Goal: Information Seeking & Learning: Check status

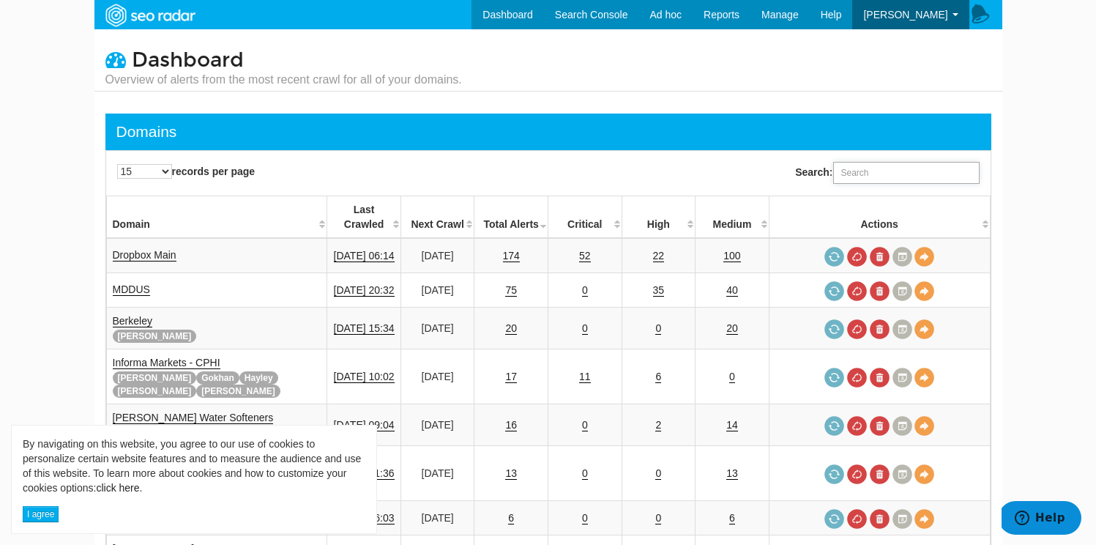
click at [886, 168] on input "Search:" at bounding box center [906, 173] width 146 height 22
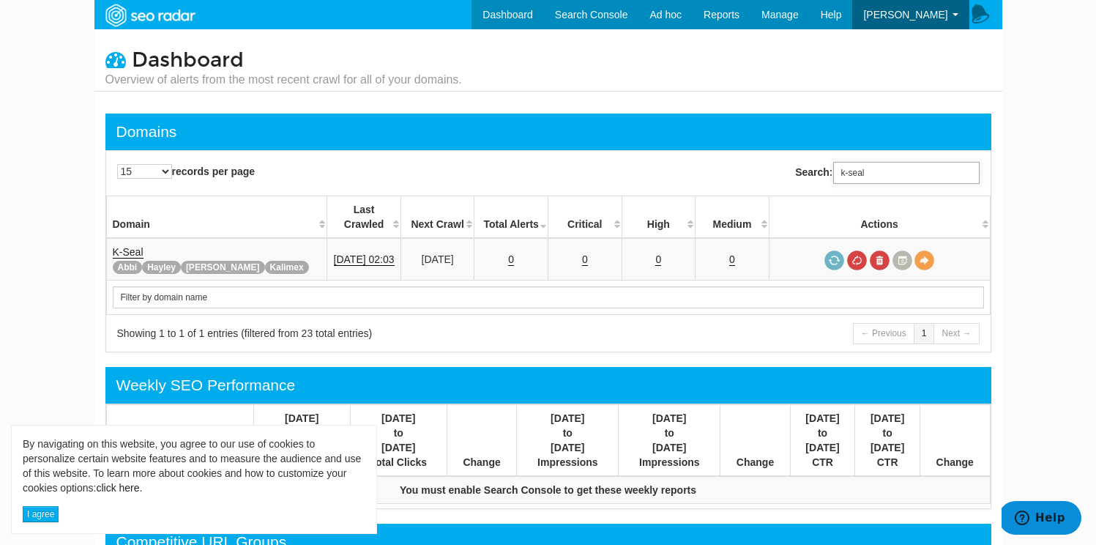
click at [873, 169] on input "k-seal" at bounding box center [906, 173] width 146 height 22
click at [854, 170] on input "k-seal" at bounding box center [906, 173] width 146 height 22
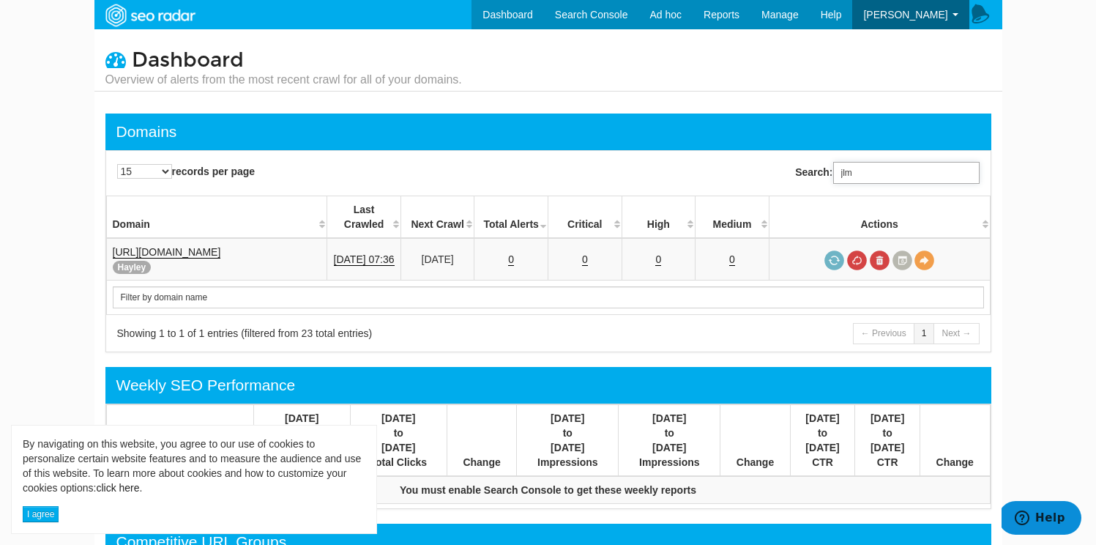
type input "jlm"
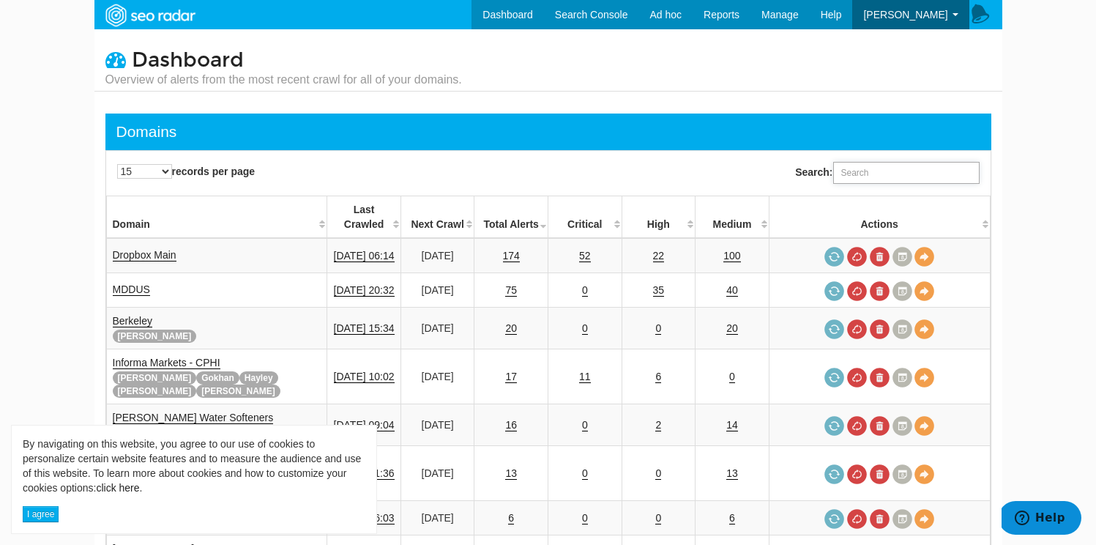
click at [858, 168] on input "Search:" at bounding box center [906, 173] width 146 height 22
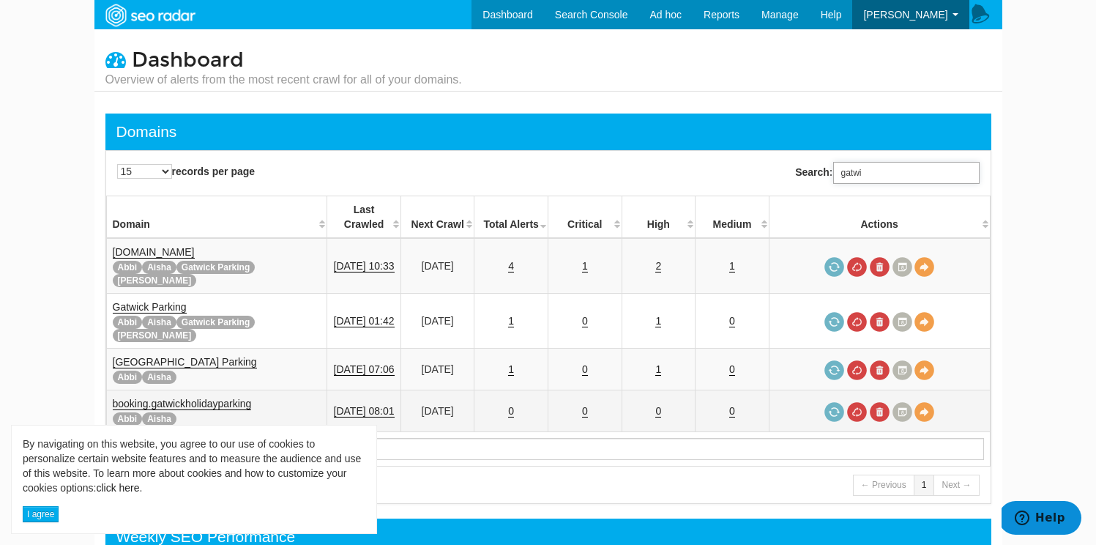
type input "gatwi"
click at [346, 390] on td "10/07/2025 08:01" at bounding box center [364, 411] width 74 height 42
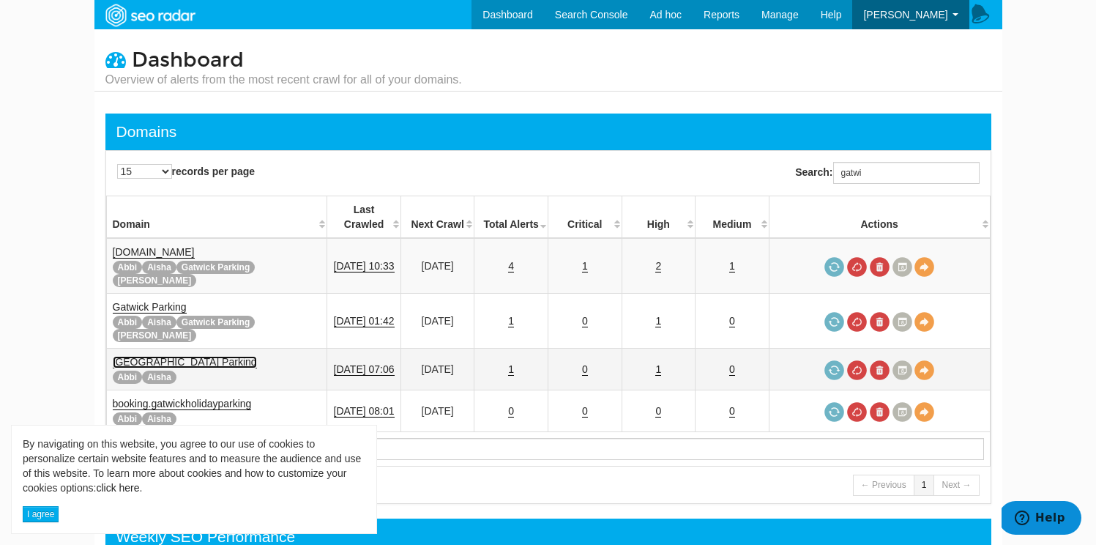
click at [206, 356] on link "[GEOGRAPHIC_DATA] Parking" at bounding box center [185, 362] width 144 height 12
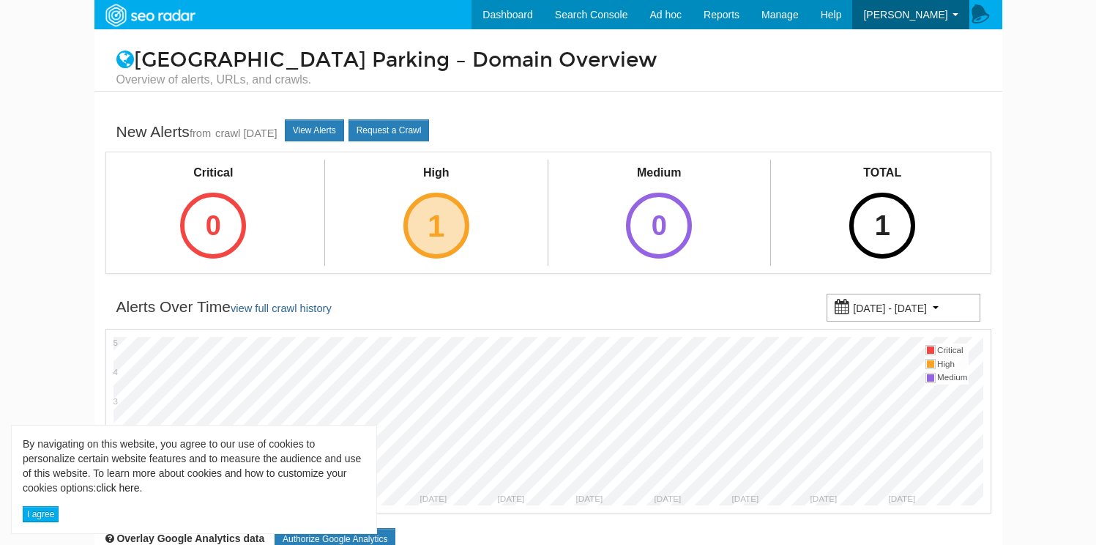
click at [425, 231] on div "1" at bounding box center [436, 226] width 66 height 66
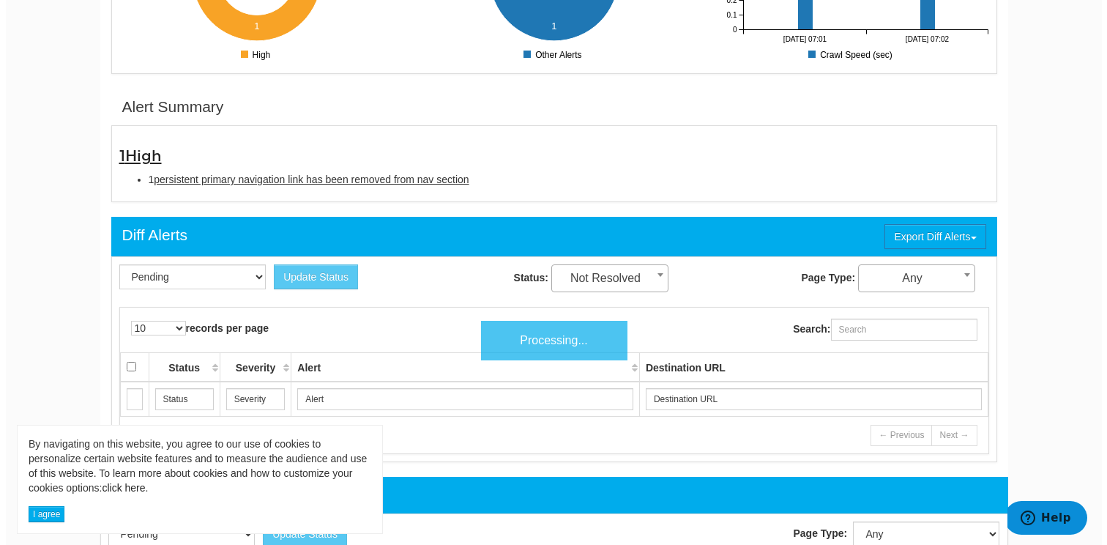
scroll to position [421, 0]
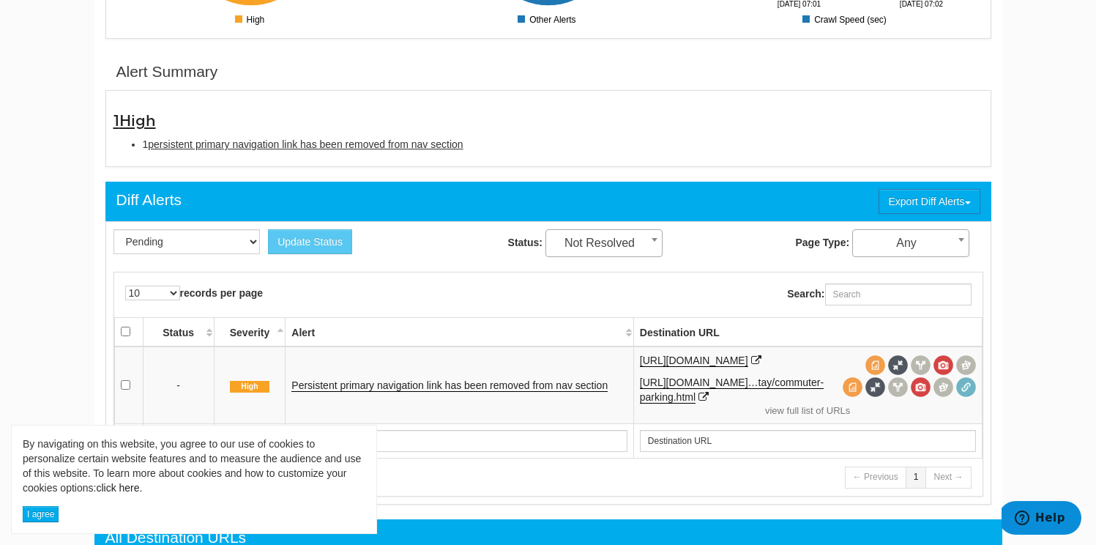
drag, startPoint x: 504, startPoint y: 138, endPoint x: 136, endPoint y: 147, distance: 367.6
click at [143, 147] on li "1 persistent primary navigation link has been removed from nav section" at bounding box center [563, 144] width 841 height 15
copy li "1 persistent primary navigation link has been removed from nav section"
click at [491, 390] on link "Persistent primary navigation link has been removed from nav section" at bounding box center [449, 385] width 316 height 12
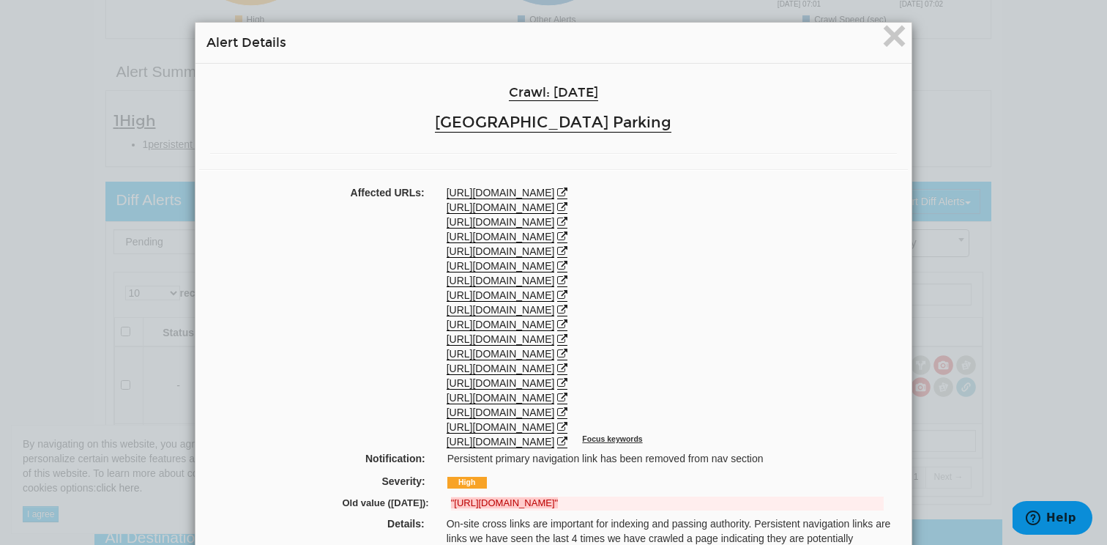
drag, startPoint x: 754, startPoint y: 505, endPoint x: 591, endPoint y: 174, distance: 369.0
click at [440, 503] on div ""[URL][DOMAIN_NAME]"" at bounding box center [667, 503] width 455 height 14
copy strong ""[URL][DOMAIN_NAME]""
